Goal: Information Seeking & Learning: Learn about a topic

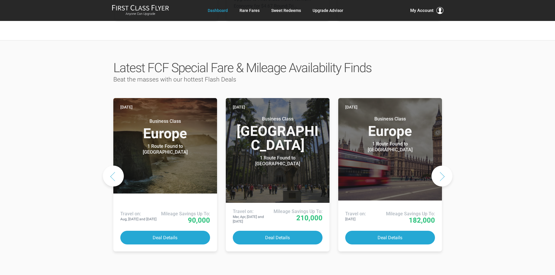
scroll to position [291, 0]
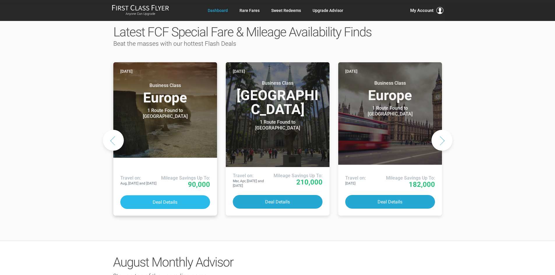
click at [167, 195] on button "Deal Details" at bounding box center [165, 202] width 90 height 14
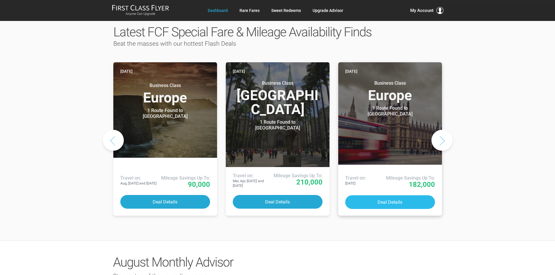
click at [415, 195] on button "Deal Details" at bounding box center [390, 202] width 90 height 14
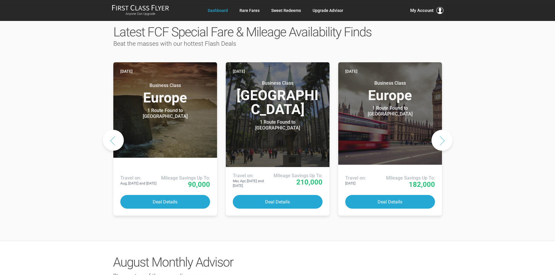
click at [448, 130] on button "Next slide" at bounding box center [441, 140] width 21 height 21
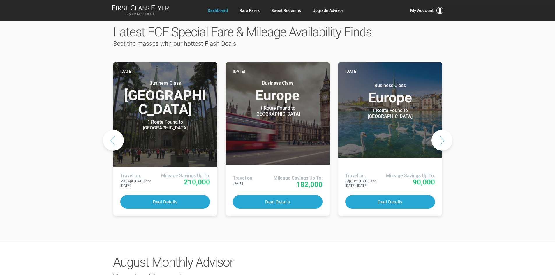
click at [448, 130] on button "Next slide" at bounding box center [441, 140] width 21 height 21
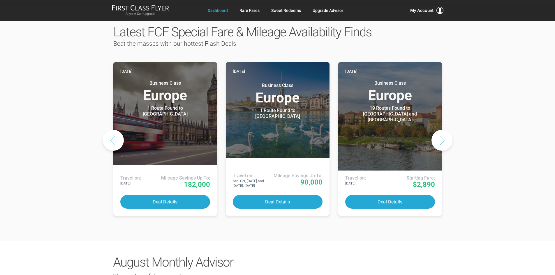
click at [448, 130] on button "Next slide" at bounding box center [441, 140] width 21 height 21
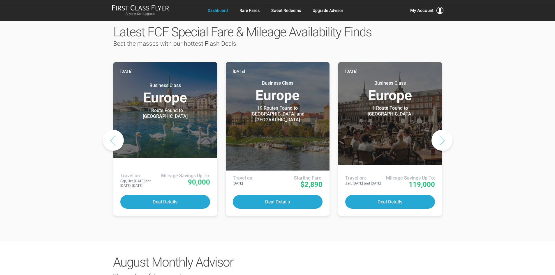
click at [448, 130] on button "Next slide" at bounding box center [441, 140] width 21 height 21
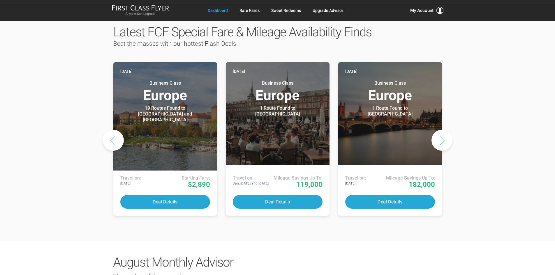
click at [448, 130] on button "Next slide" at bounding box center [441, 140] width 21 height 21
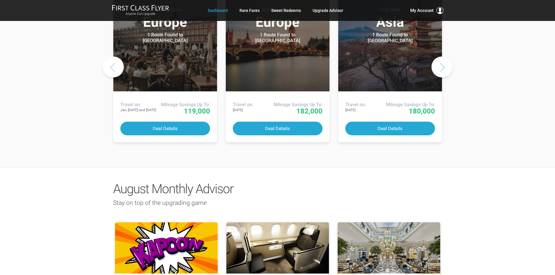
scroll to position [408, 0]
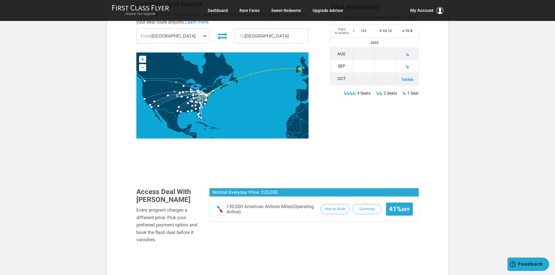
scroll to position [233, 0]
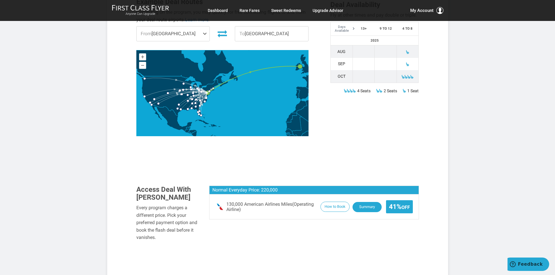
click at [361, 202] on button "Summary" at bounding box center [366, 207] width 29 height 10
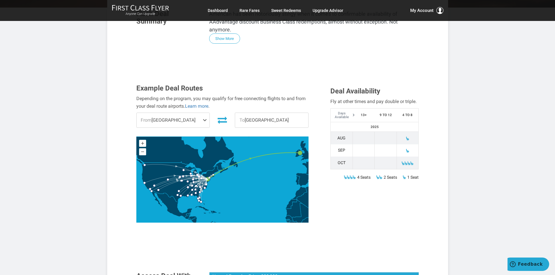
scroll to position [146, 0]
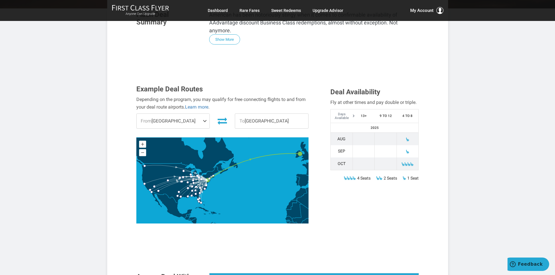
click at [206, 114] on span at bounding box center [205, 121] width 7 height 15
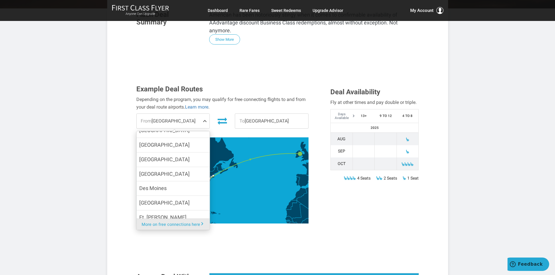
scroll to position [204, 0]
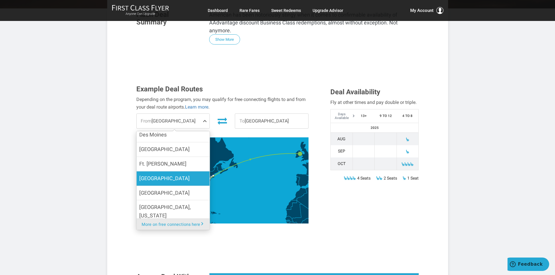
click at [171, 171] on label "Houston" at bounding box center [172, 178] width 73 height 14
click at [0, 0] on input "Houston" at bounding box center [0, 0] width 0 height 0
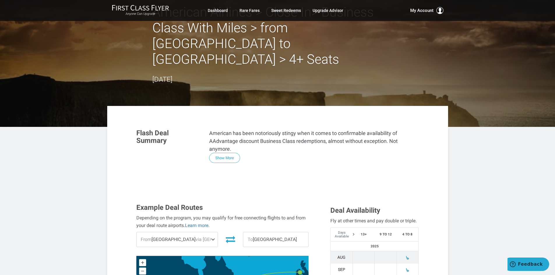
scroll to position [0, 0]
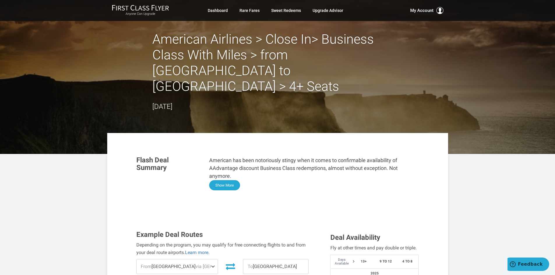
click at [227, 180] on button "Show More" at bounding box center [224, 185] width 31 height 10
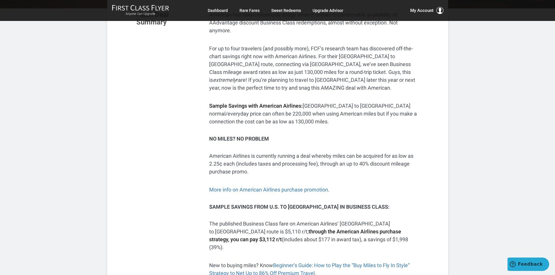
scroll to position [291, 0]
